Goal: Task Accomplishment & Management: Manage account settings

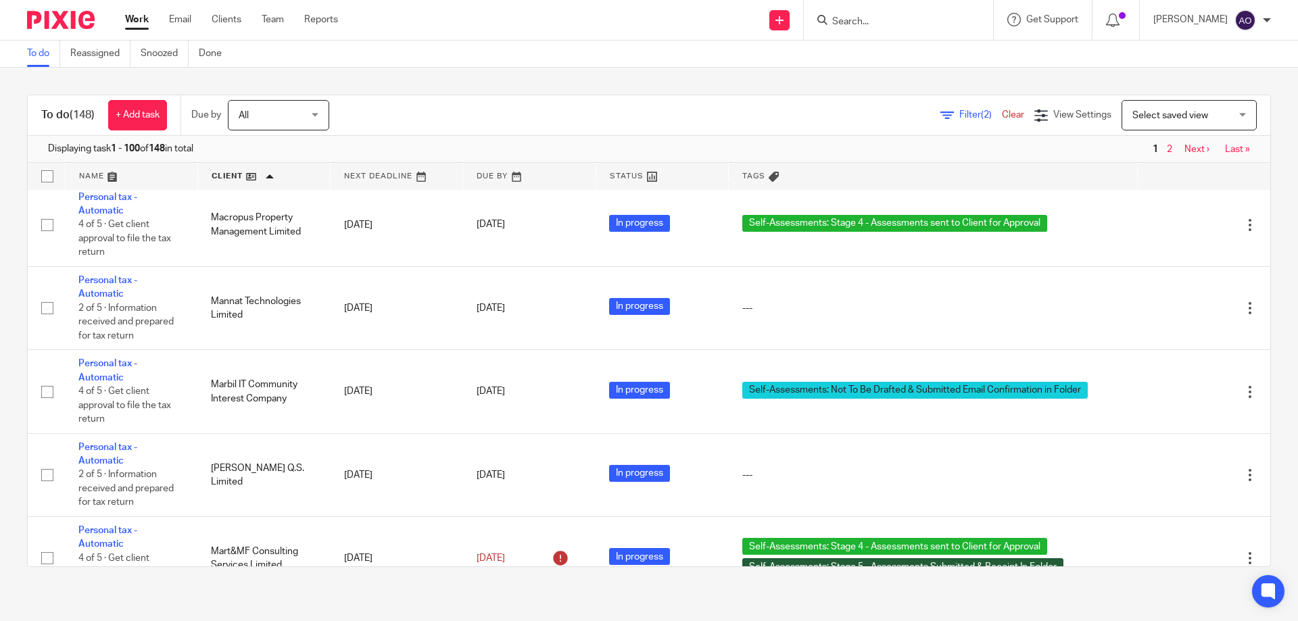
scroll to position [6084, 0]
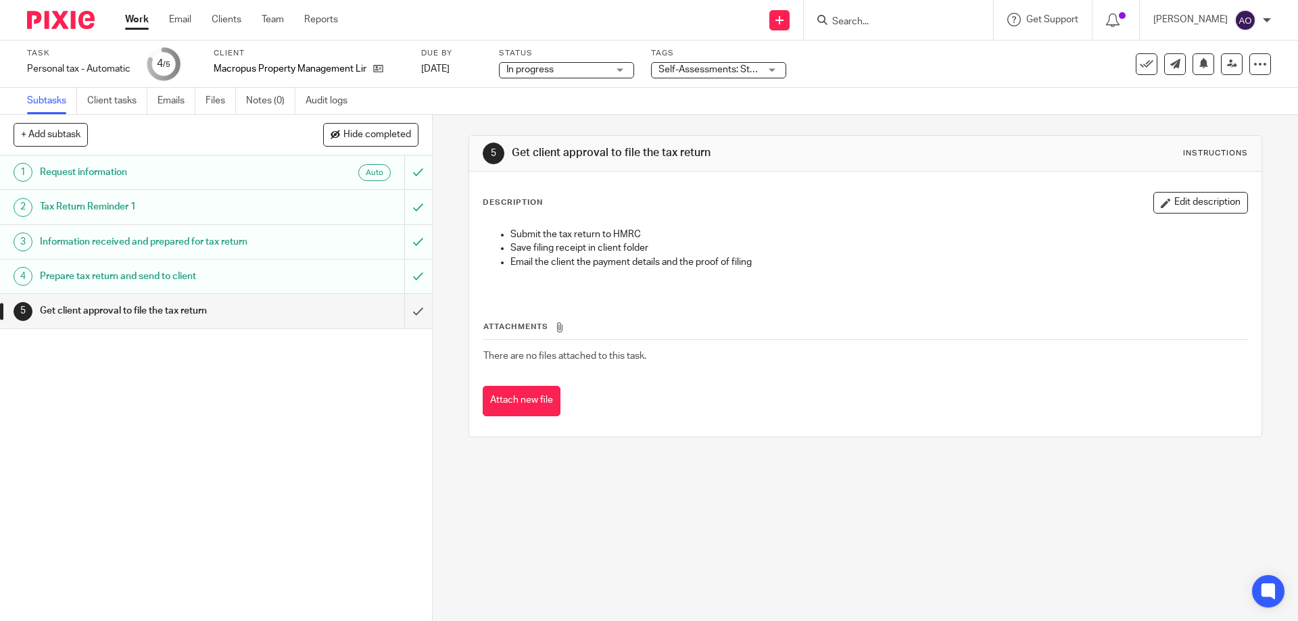
click at [773, 70] on div "Self-Assessments: Stage 4 - Assessments sent to Client for Approval" at bounding box center [718, 70] width 135 height 16
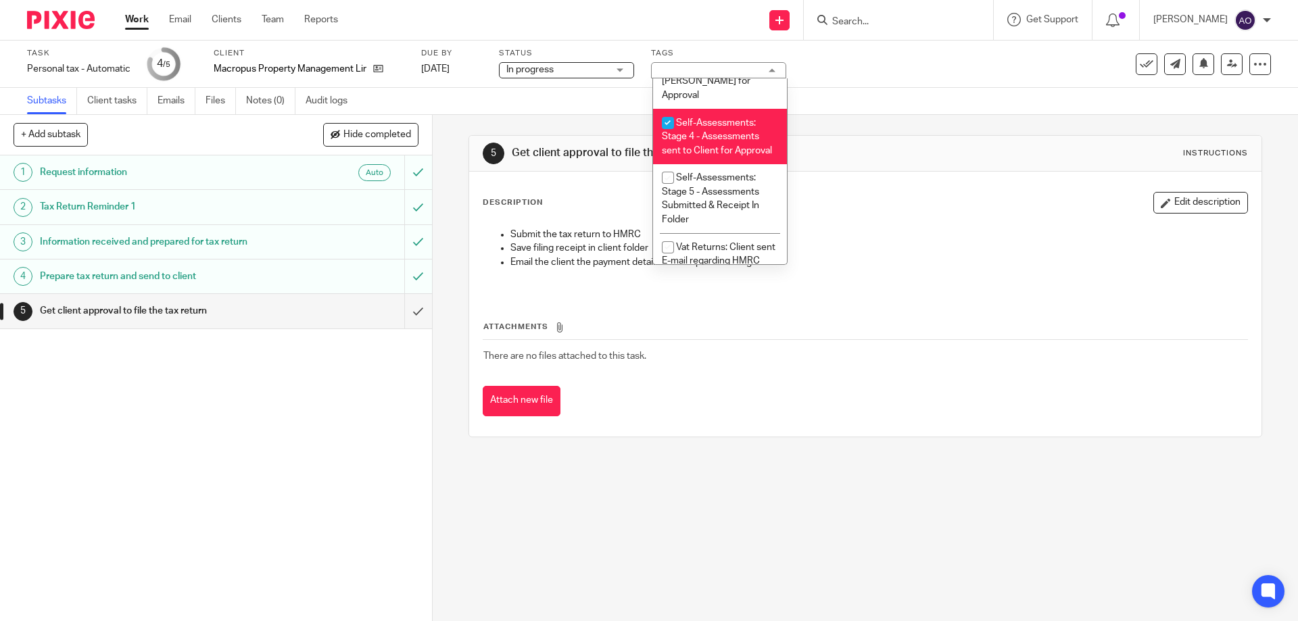
scroll to position [556, 0]
click at [664, 116] on input "checkbox" at bounding box center [668, 129] width 26 height 26
checkbox input "false"
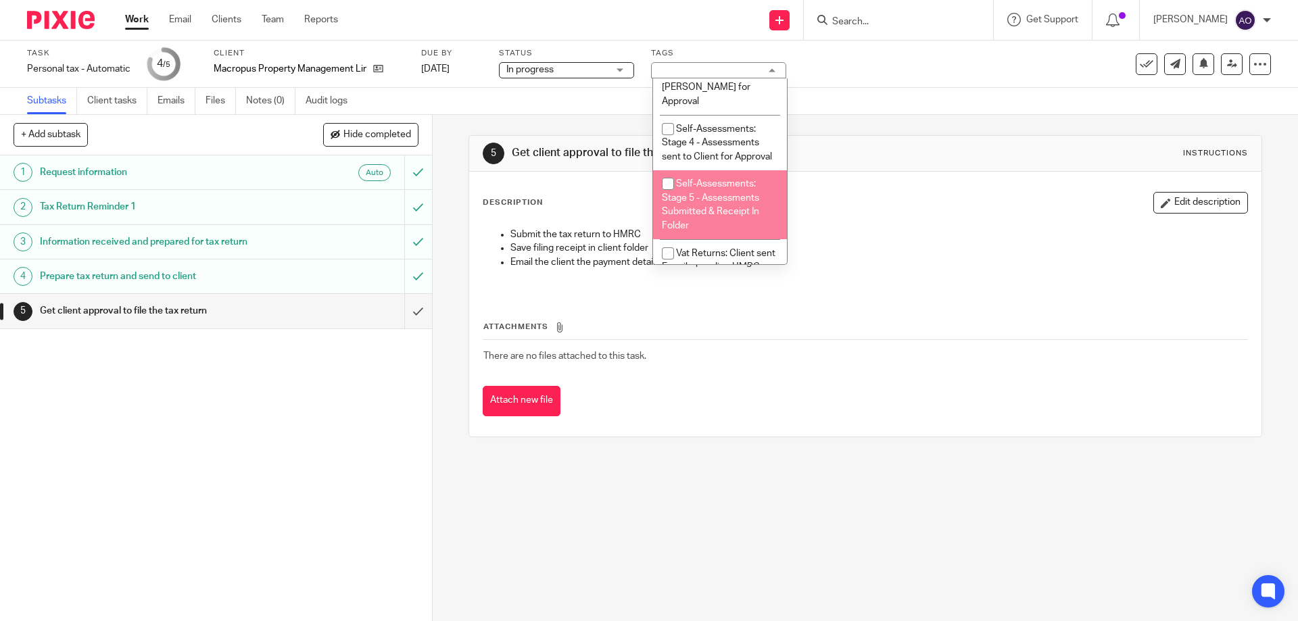
click at [667, 171] on input "checkbox" at bounding box center [668, 184] width 26 height 26
checkbox input "true"
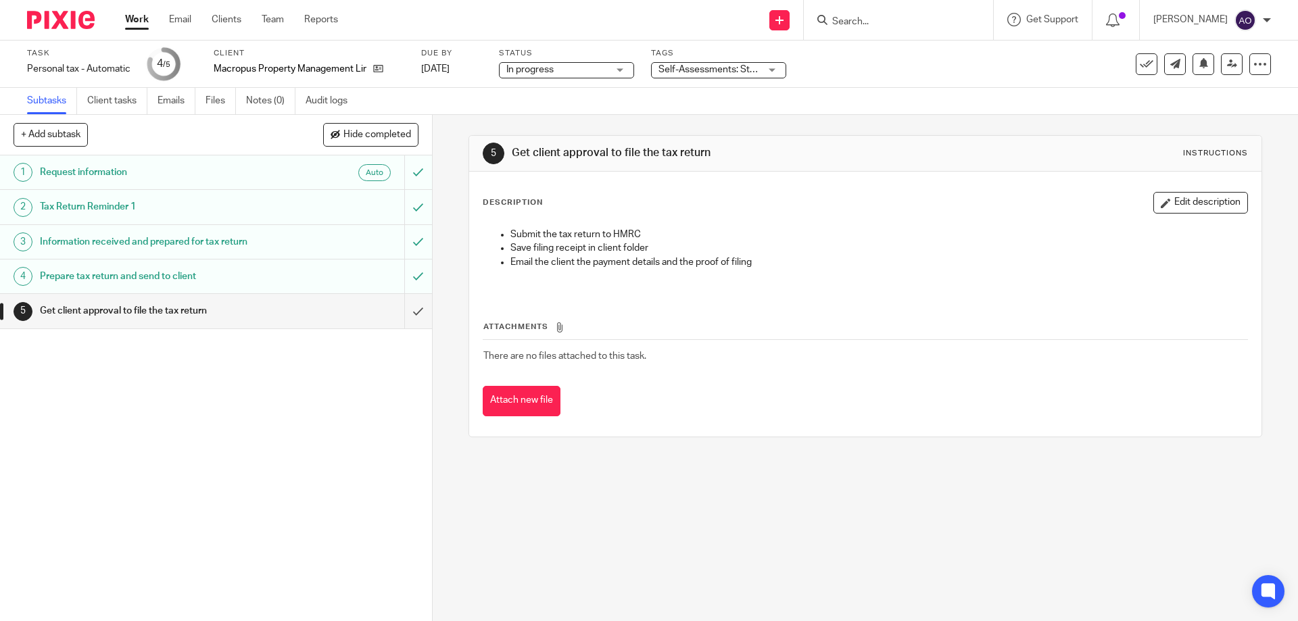
drag, startPoint x: 310, startPoint y: 437, endPoint x: 354, endPoint y: 328, distance: 118.0
click at [310, 437] on div "1 Request information Auto 2 Tax Return Reminder 1 3 Information received and p…" at bounding box center [216, 388] width 432 height 466
click at [408, 309] on input "submit" at bounding box center [216, 311] width 432 height 34
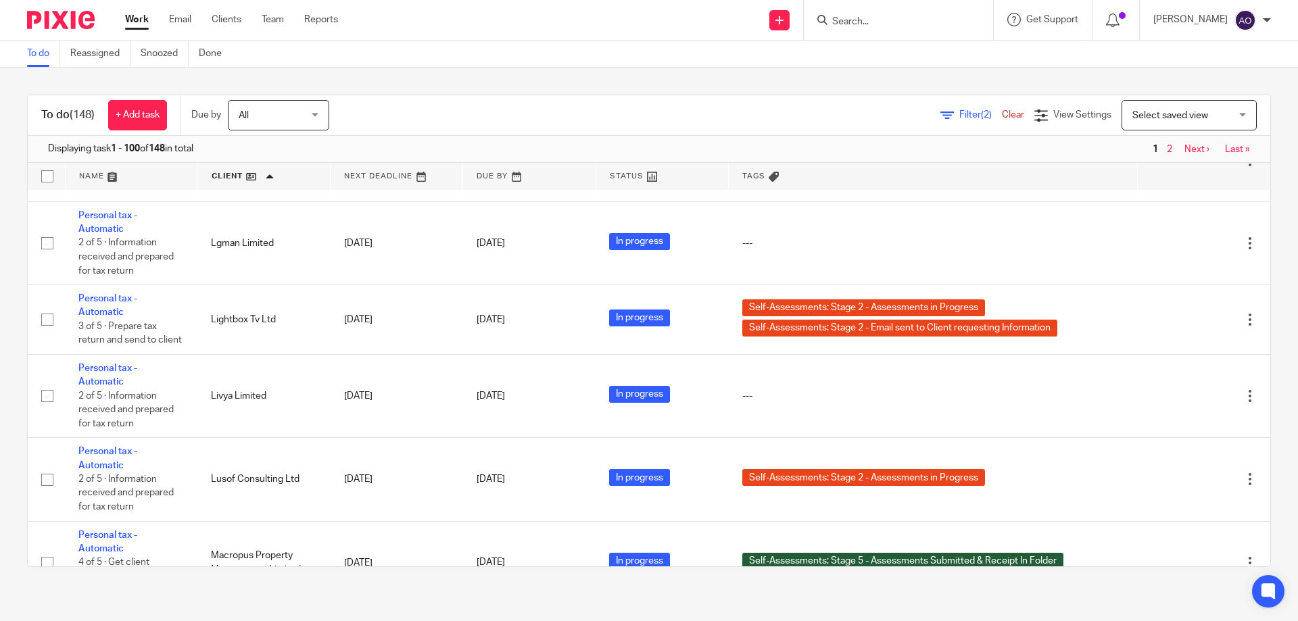
scroll to position [6084, 0]
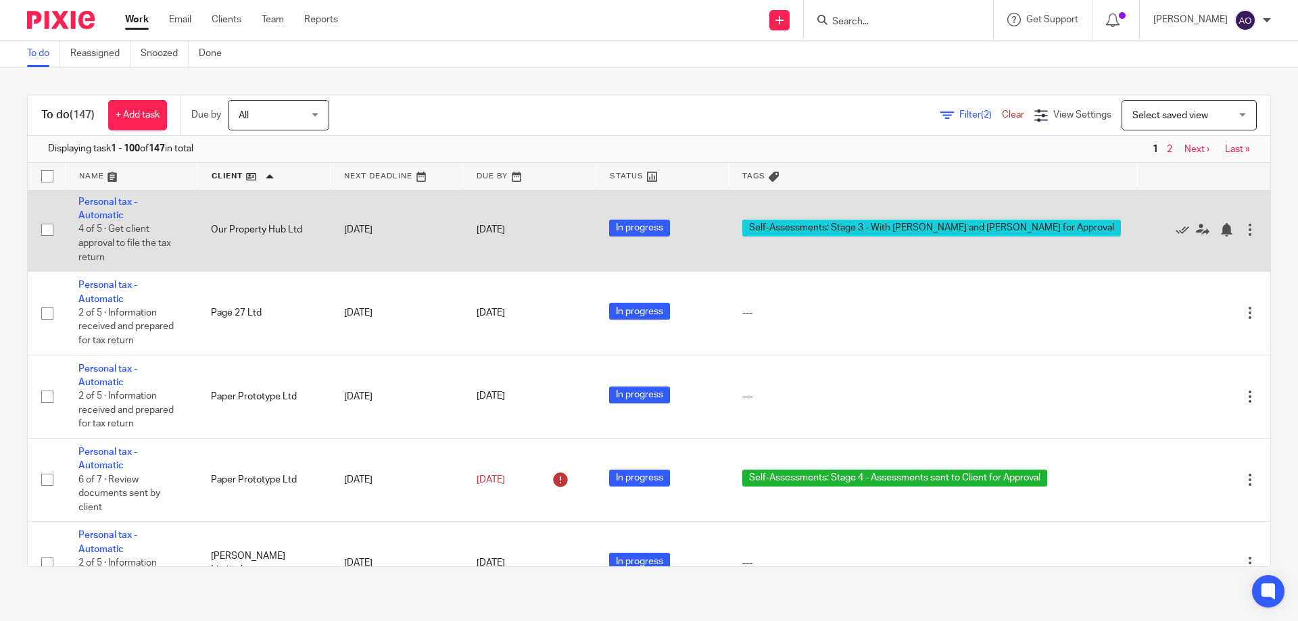
scroll to position [7853, 0]
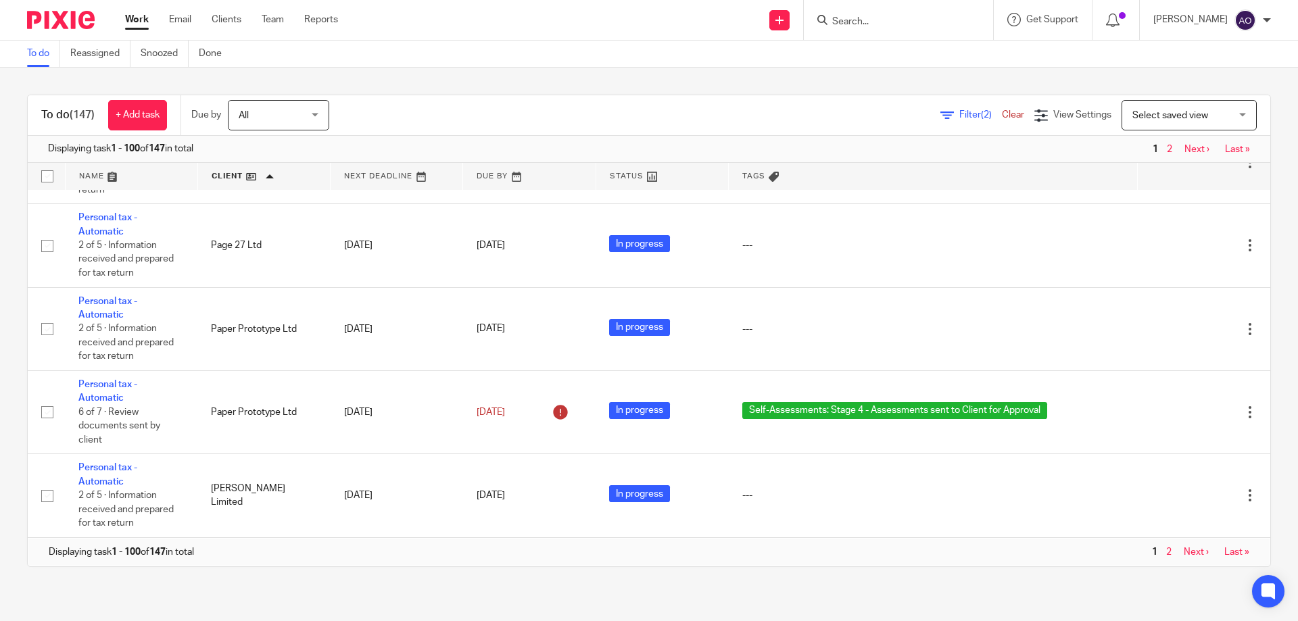
click at [1184, 147] on link "Next ›" at bounding box center [1196, 149] width 25 height 9
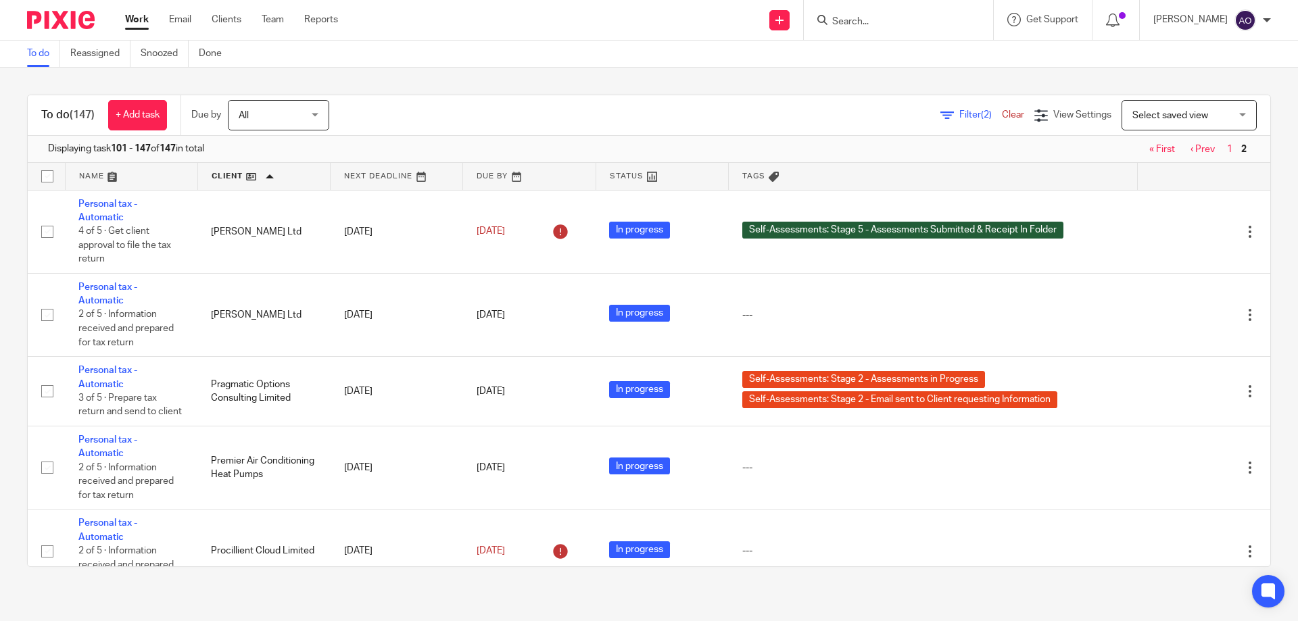
click at [1149, 150] on link "« First" at bounding box center [1162, 149] width 26 height 9
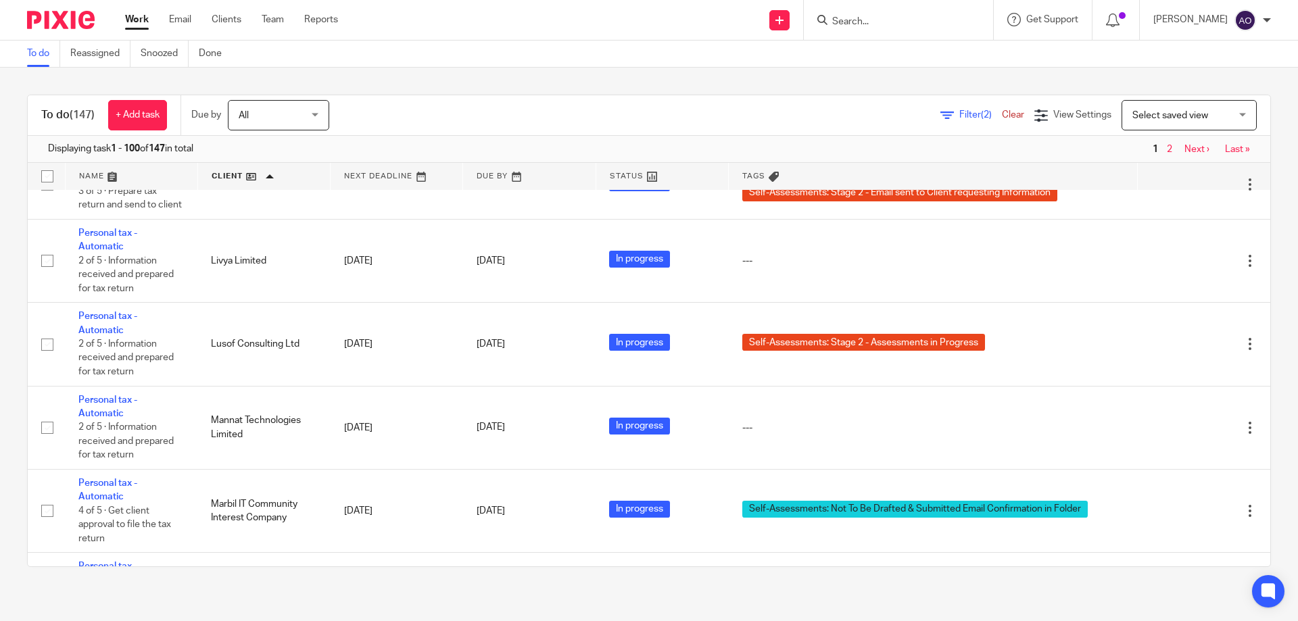
scroll to position [6219, 0]
